Goal: Task Accomplishment & Management: Use online tool/utility

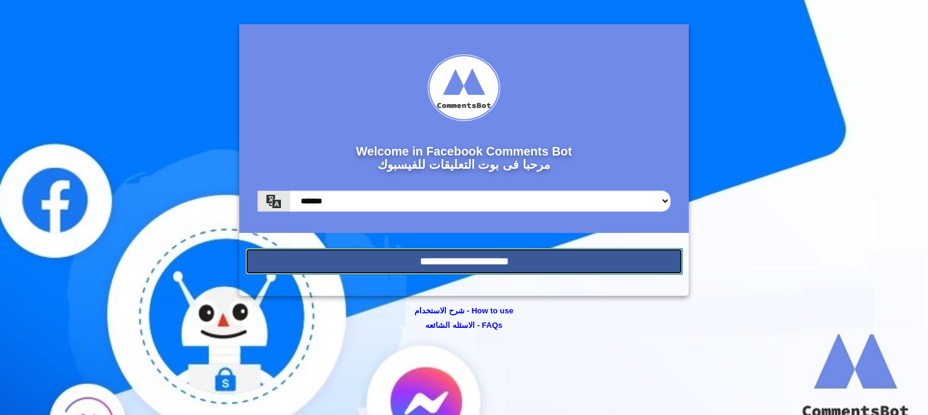
click at [480, 264] on input "**********" at bounding box center [464, 261] width 438 height 27
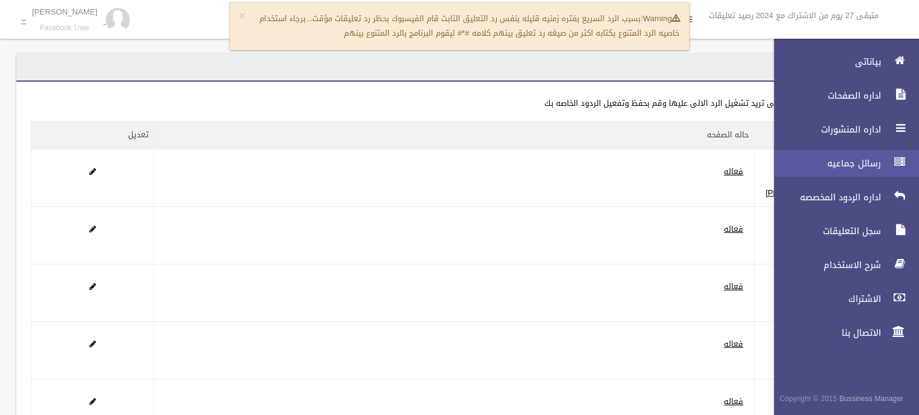
click at [886, 162] on link "رسائل جماعيه" at bounding box center [841, 163] width 155 height 27
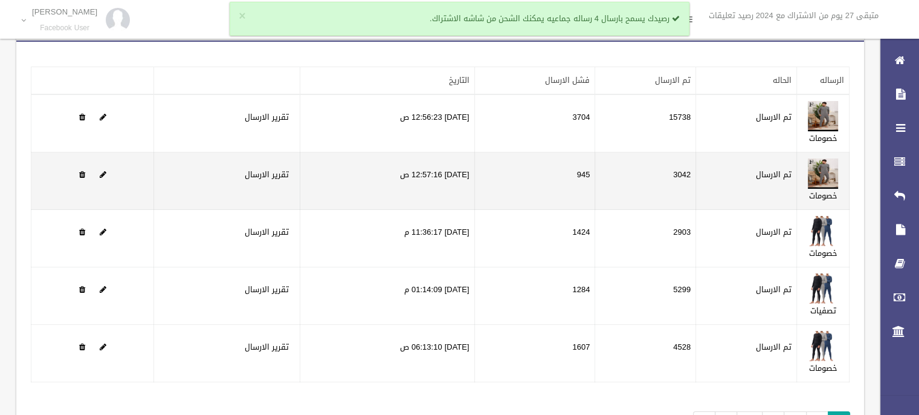
scroll to position [60, 0]
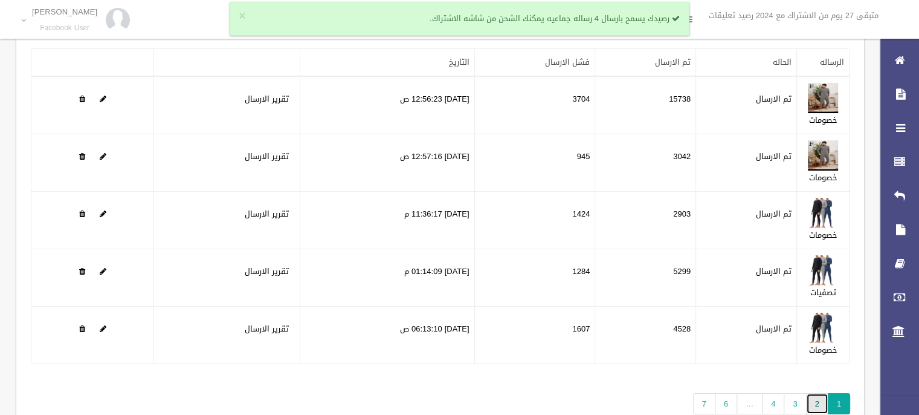
click at [815, 401] on link "2" at bounding box center [817, 403] width 22 height 21
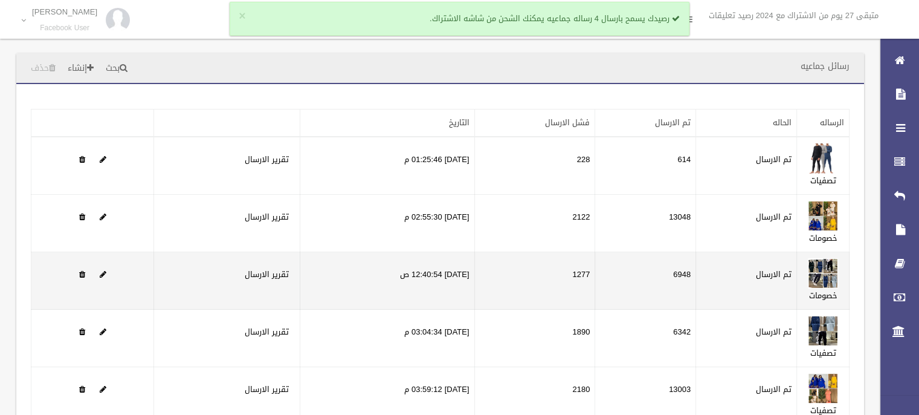
scroll to position [121, 0]
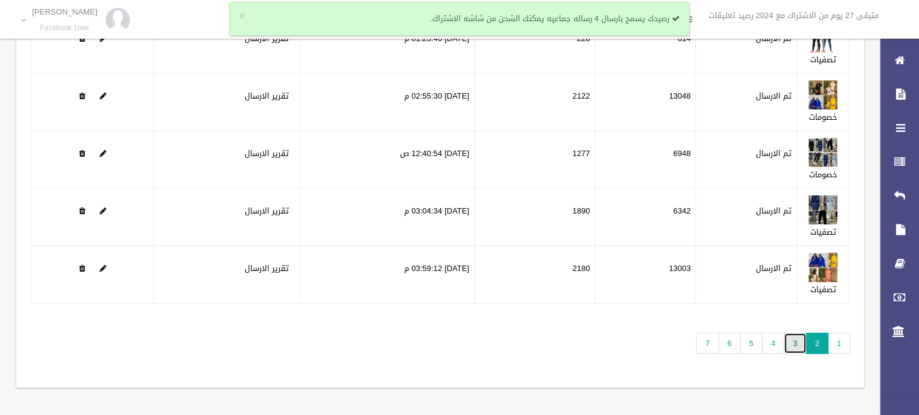
click at [795, 346] on link "3" at bounding box center [795, 342] width 22 height 21
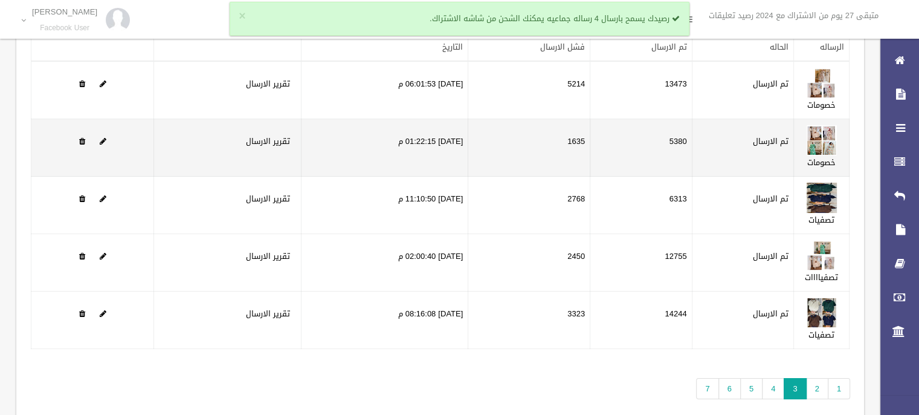
scroll to position [121, 0]
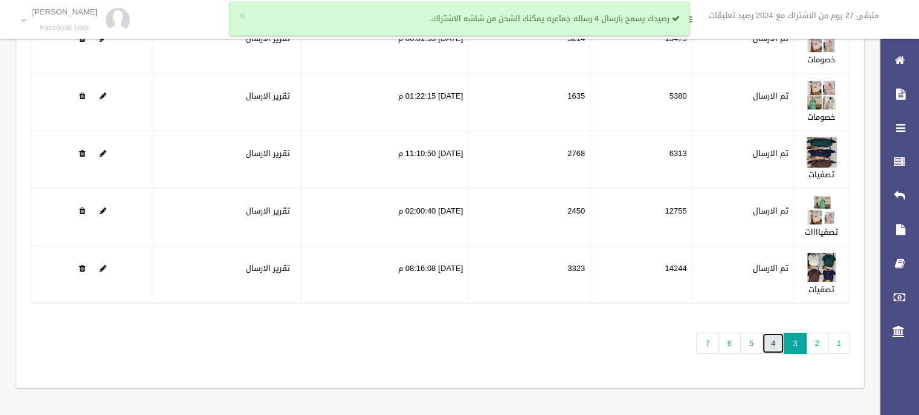
click at [777, 343] on link "4" at bounding box center [773, 342] width 22 height 21
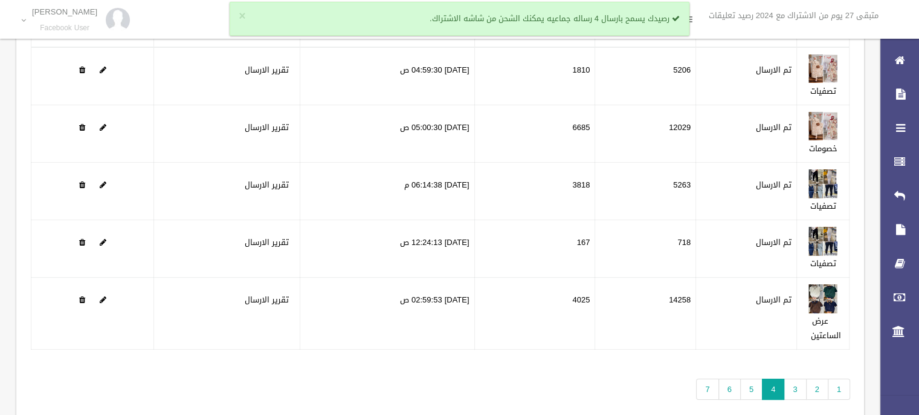
scroll to position [135, 0]
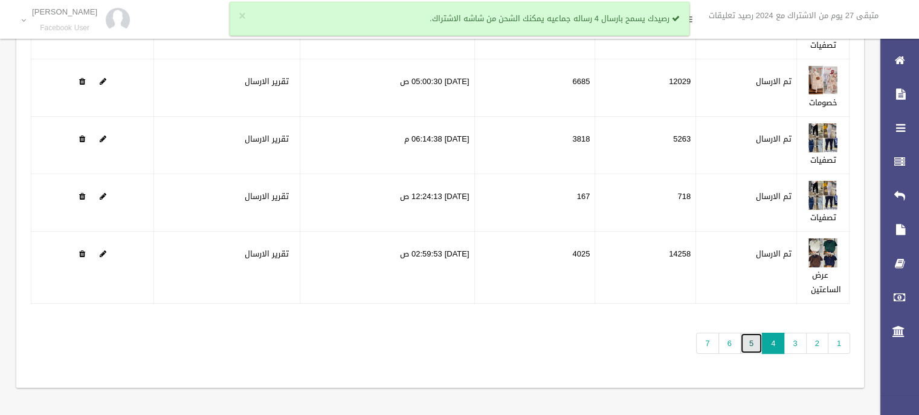
click at [753, 343] on link "5" at bounding box center [751, 342] width 22 height 21
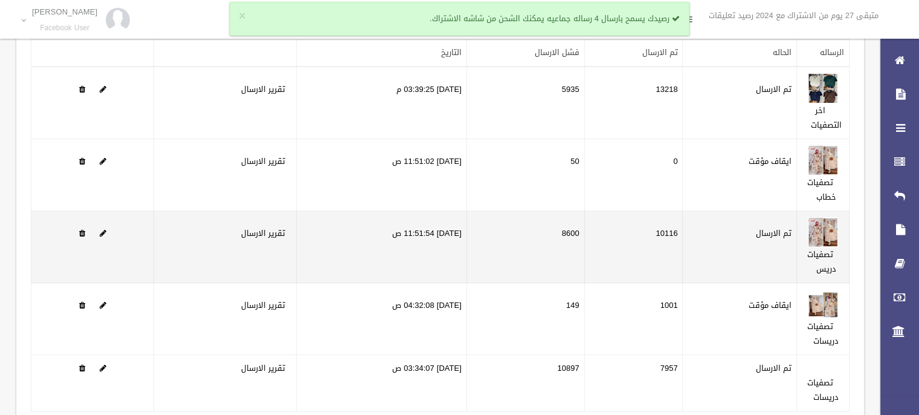
scroll to position [178, 0]
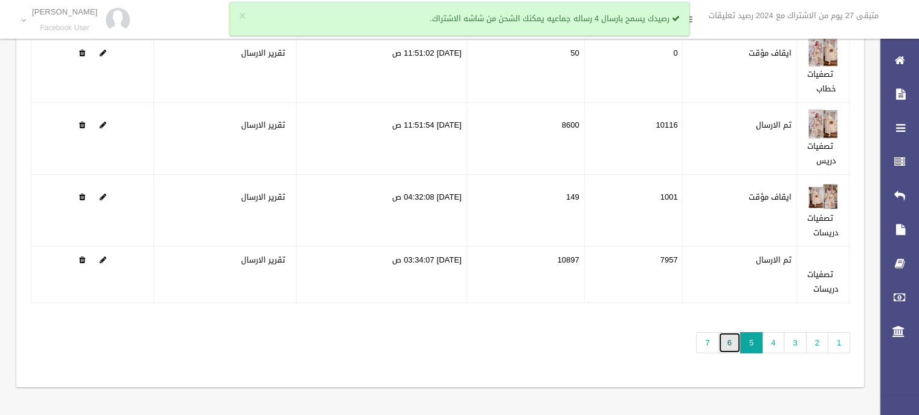
click at [733, 344] on link "6" at bounding box center [730, 342] width 22 height 21
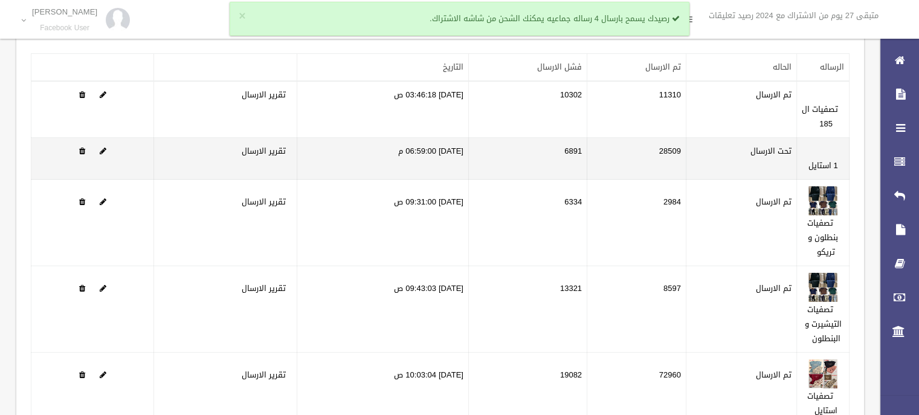
scroll to position [177, 0]
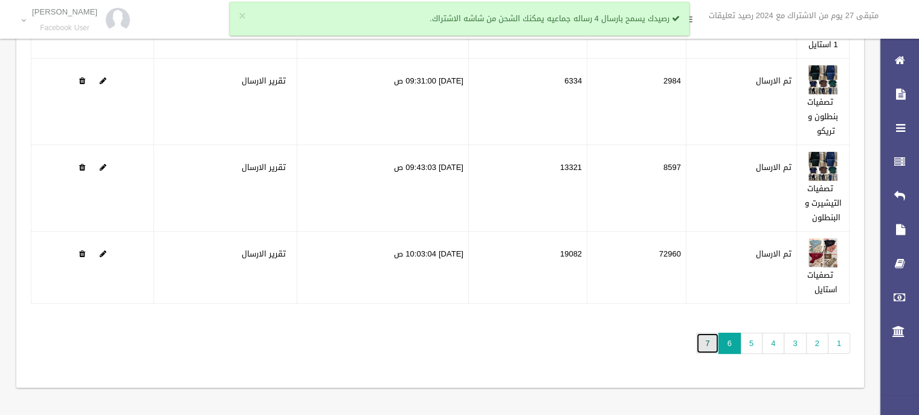
click at [711, 345] on link "7" at bounding box center [707, 342] width 22 height 21
